Goal: Task Accomplishment & Management: Complete application form

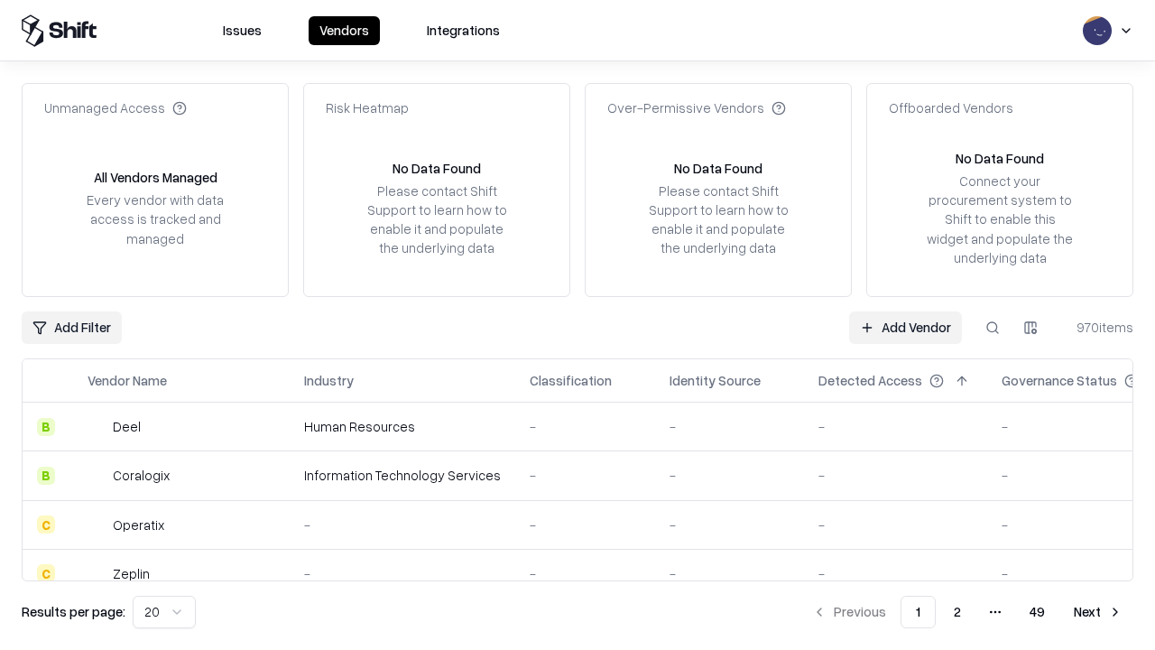
click at [905, 327] on link "Add Vendor" at bounding box center [905, 327] width 113 height 32
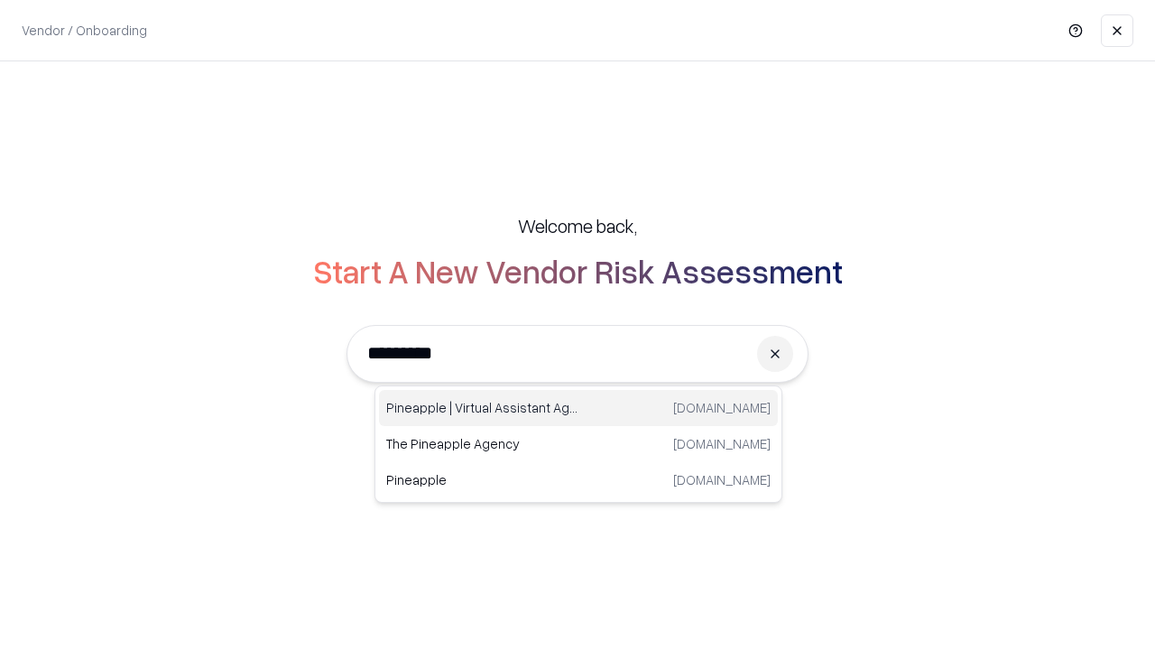
click at [579, 408] on div "Pineapple | Virtual Assistant Agency [DOMAIN_NAME]" at bounding box center [578, 408] width 399 height 36
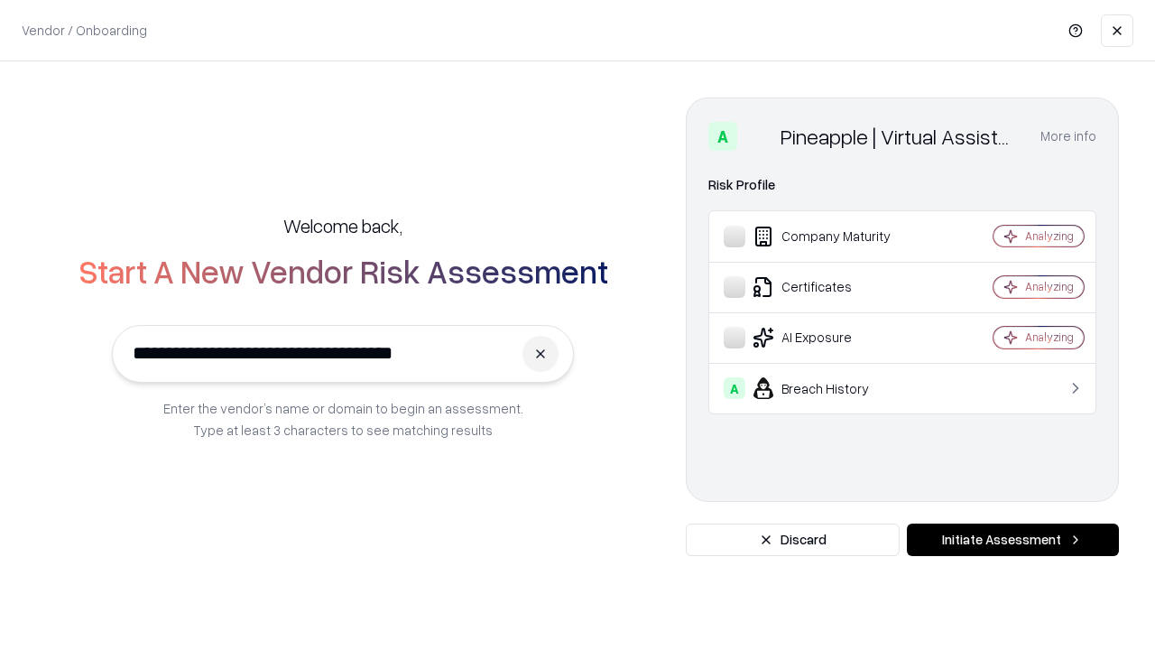
type input "**********"
click at [1013, 540] on button "Initiate Assessment" at bounding box center [1013, 540] width 212 height 32
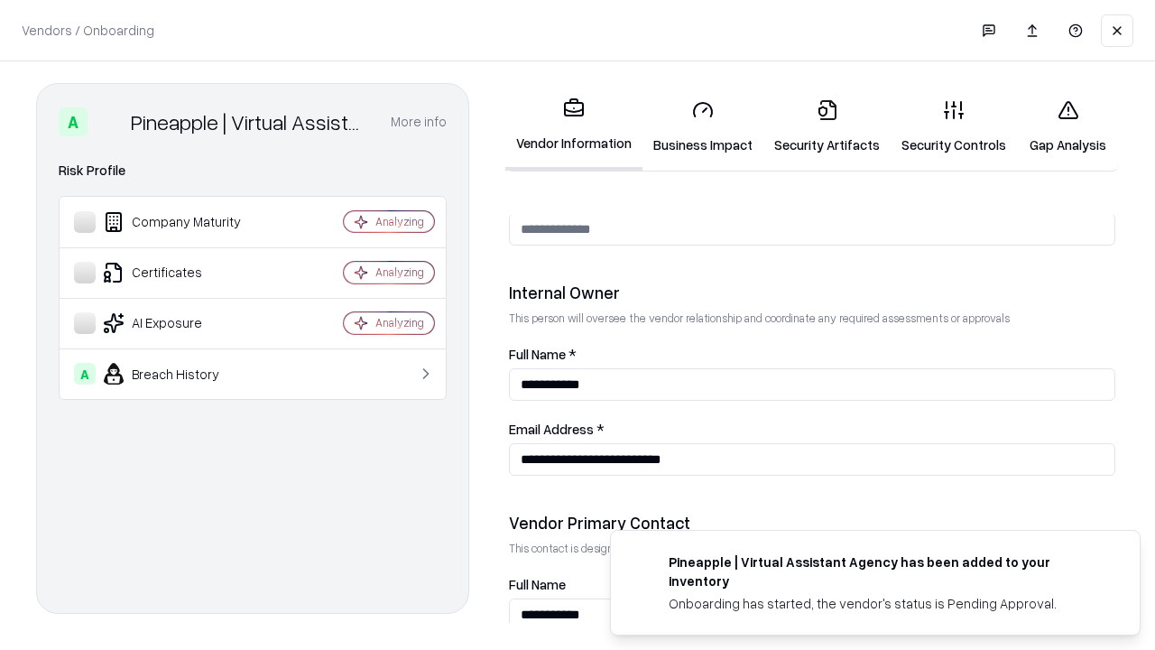
scroll to position [935, 0]
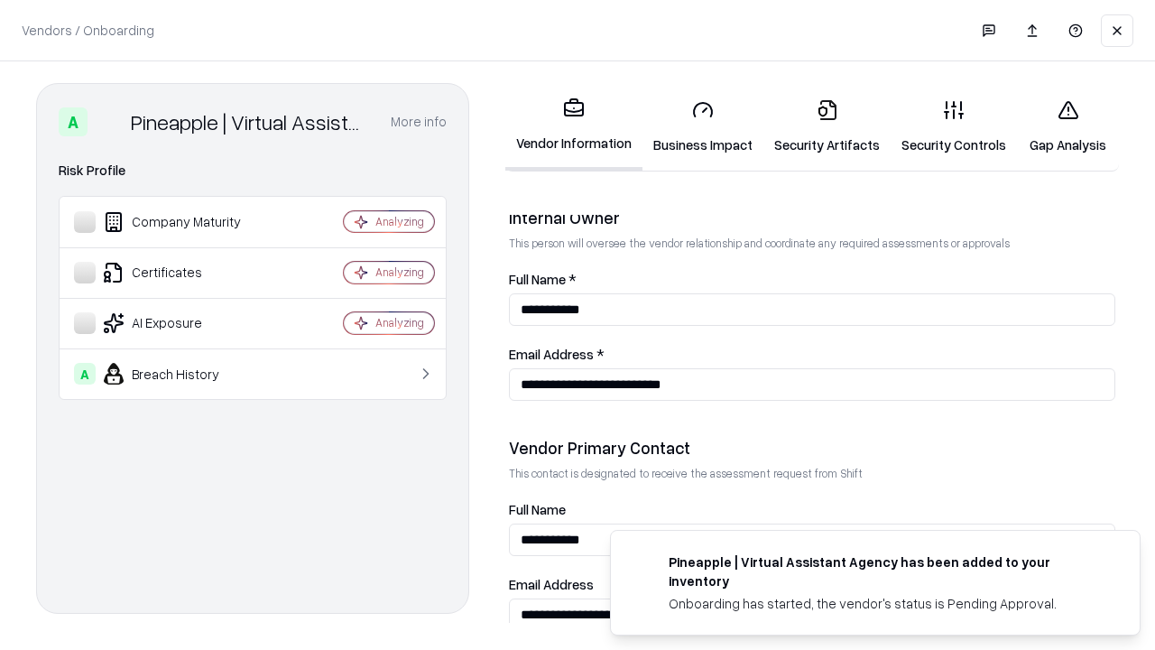
click at [827, 126] on link "Security Artifacts" at bounding box center [827, 127] width 127 height 84
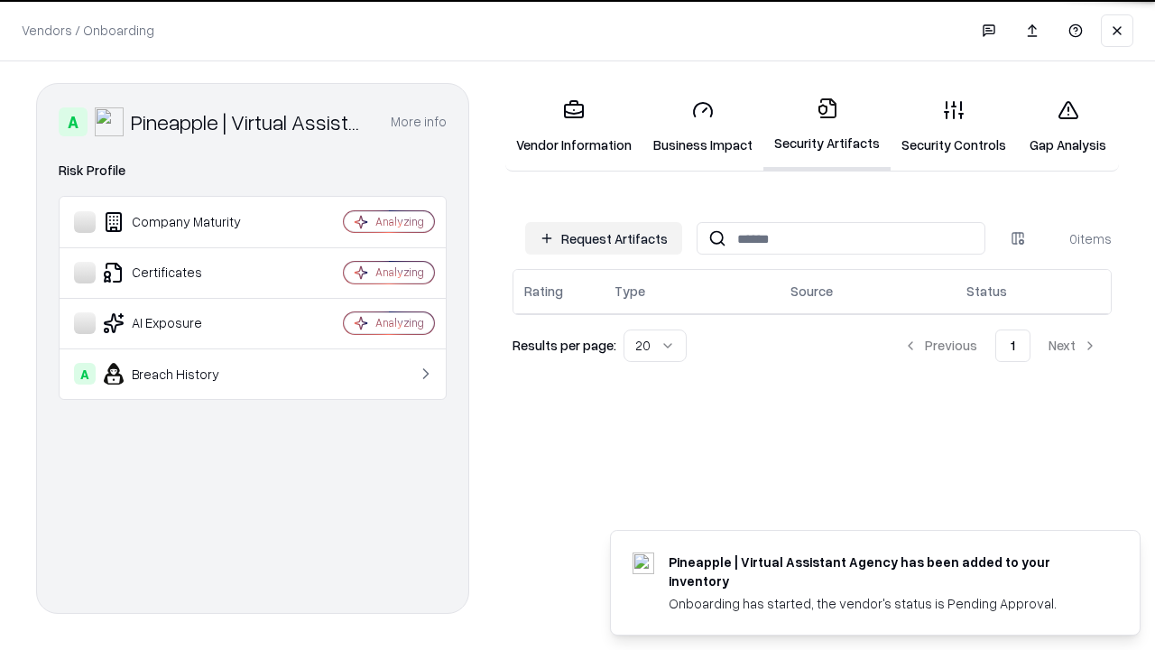
click at [604, 237] on button "Request Artifacts" at bounding box center [603, 238] width 157 height 32
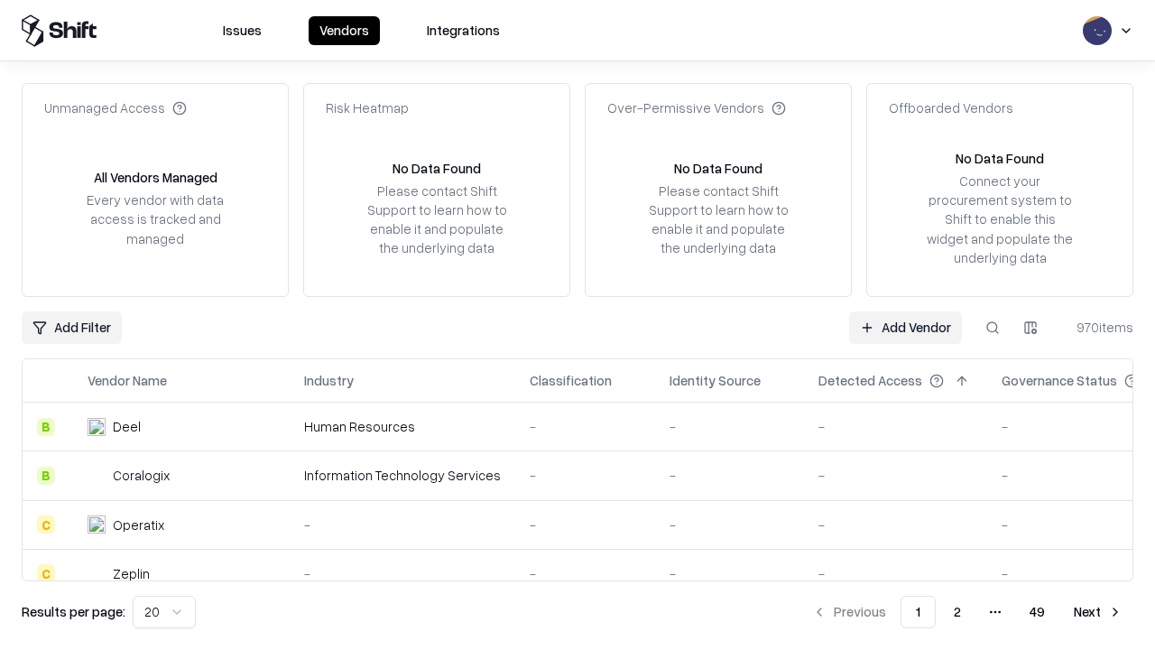
click at [905, 327] on link "Add Vendor" at bounding box center [905, 327] width 113 height 32
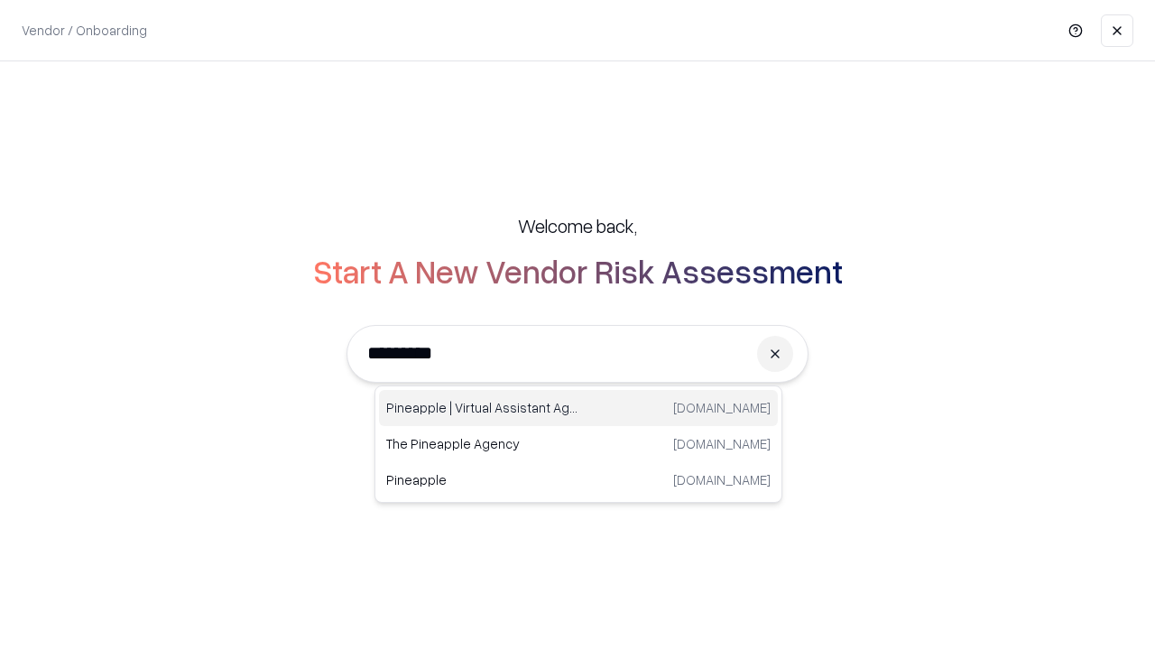
click at [579, 408] on div "Pineapple | Virtual Assistant Agency [DOMAIN_NAME]" at bounding box center [578, 408] width 399 height 36
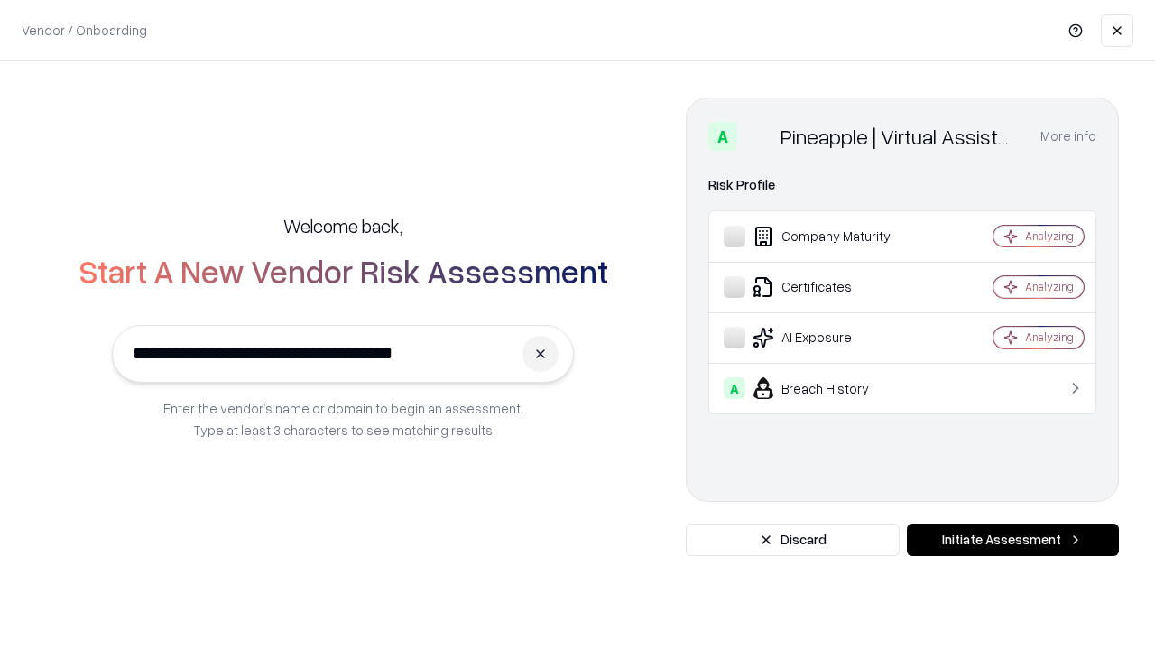
type input "**********"
click at [1013, 540] on button "Initiate Assessment" at bounding box center [1013, 540] width 212 height 32
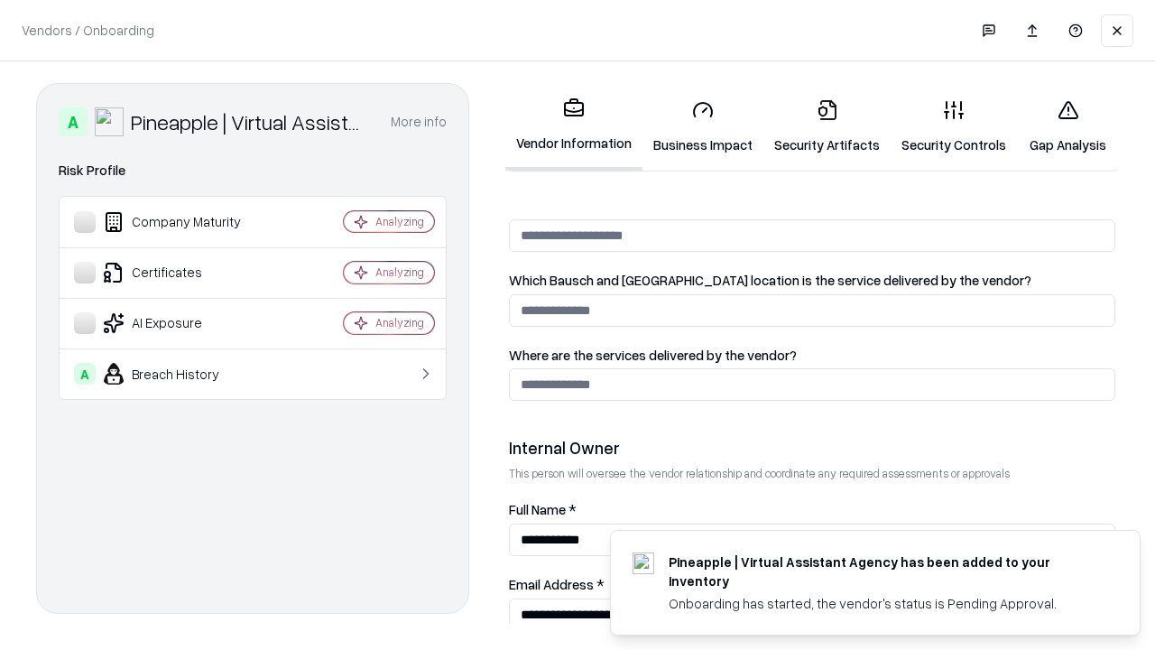
scroll to position [935, 0]
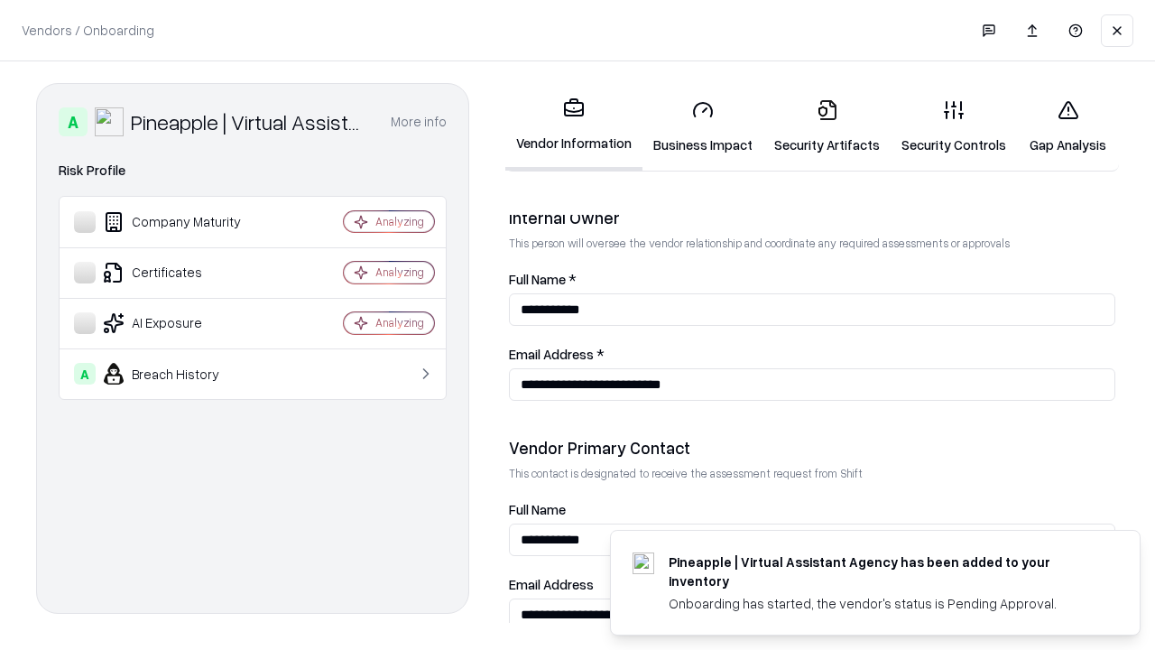
click at [1068, 126] on link "Gap Analysis" at bounding box center [1068, 127] width 102 height 84
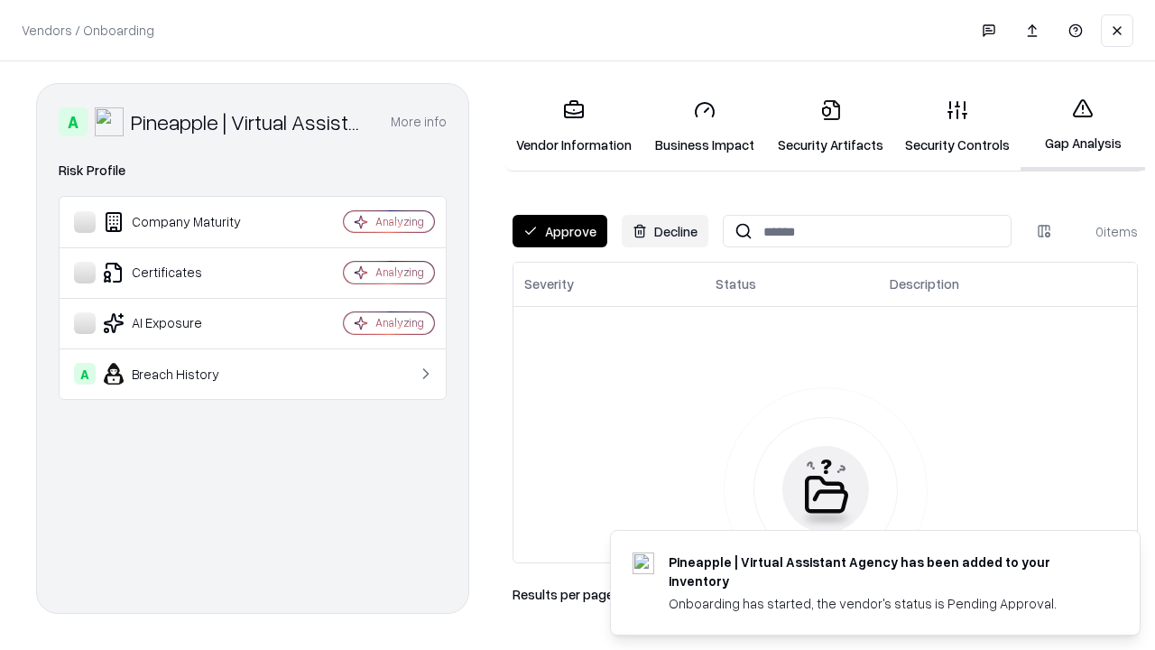
click at [560, 231] on button "Approve" at bounding box center [560, 231] width 95 height 32
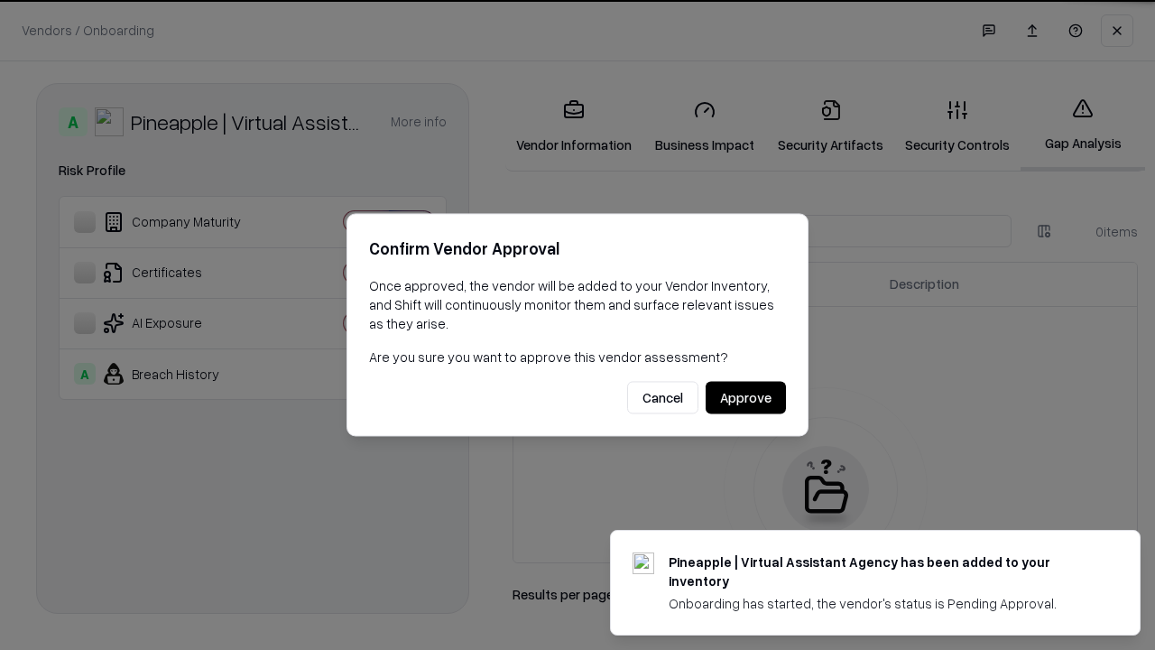
click at [746, 397] on button "Approve" at bounding box center [746, 398] width 80 height 32
